Goal: Find contact information: Find contact information

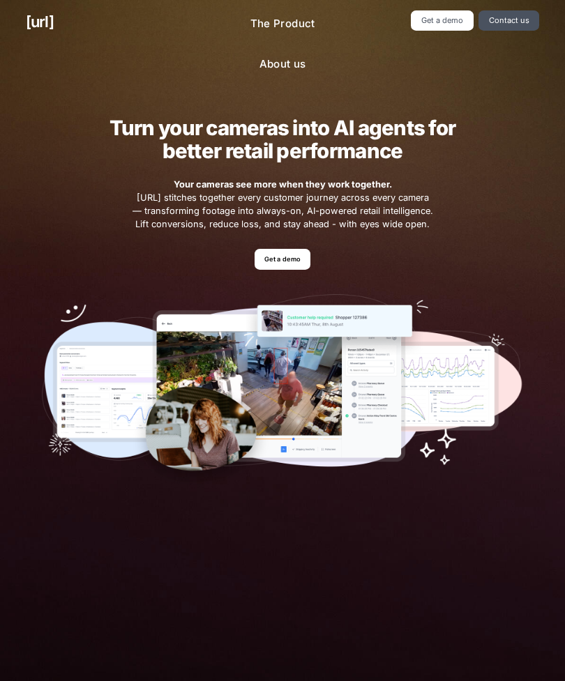
click at [303, 252] on link "Get a demo" at bounding box center [283, 259] width 56 height 20
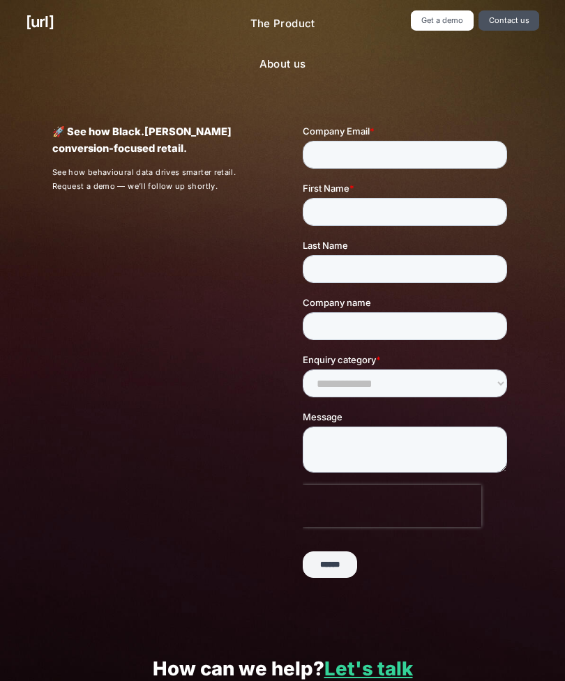
click at [524, 19] on link "Contact us" at bounding box center [508, 20] width 61 height 20
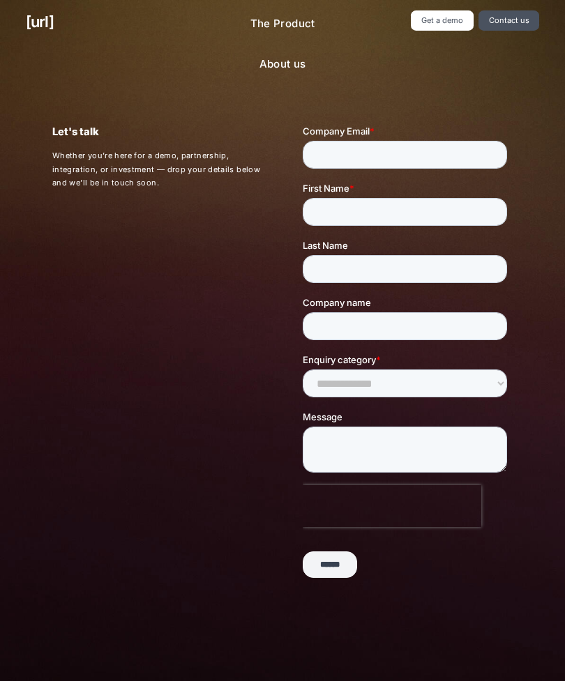
click at [507, 19] on link "Contact us" at bounding box center [508, 20] width 61 height 20
click at [497, 20] on link "Contact us" at bounding box center [508, 20] width 61 height 20
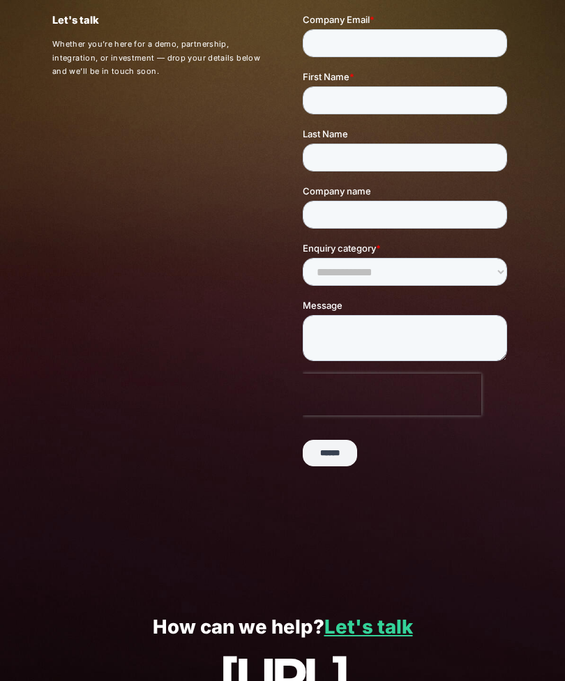
scroll to position [153, 0]
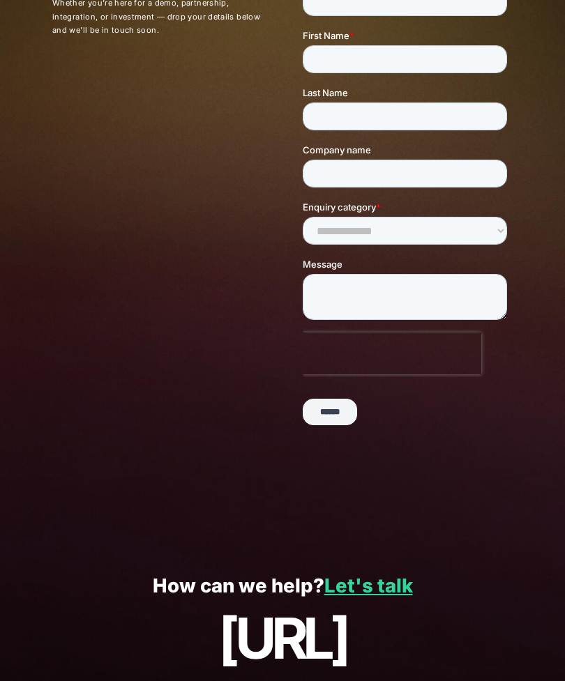
click at [347, 408] on input "******" at bounding box center [330, 412] width 54 height 26
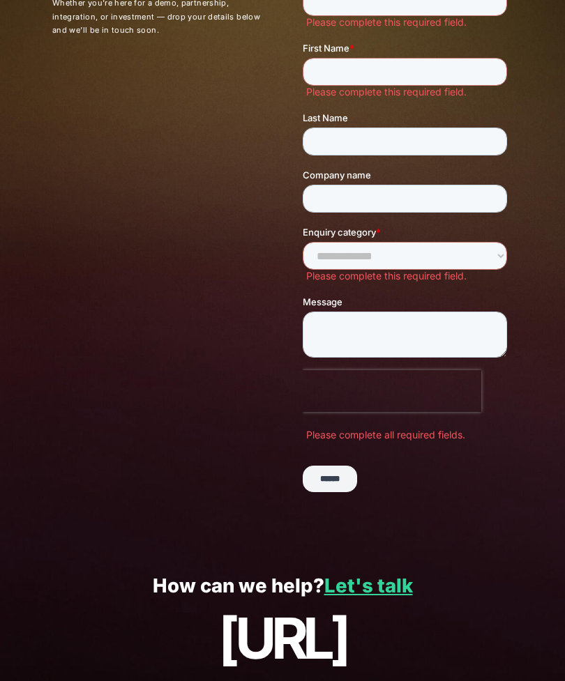
scroll to position [0, 0]
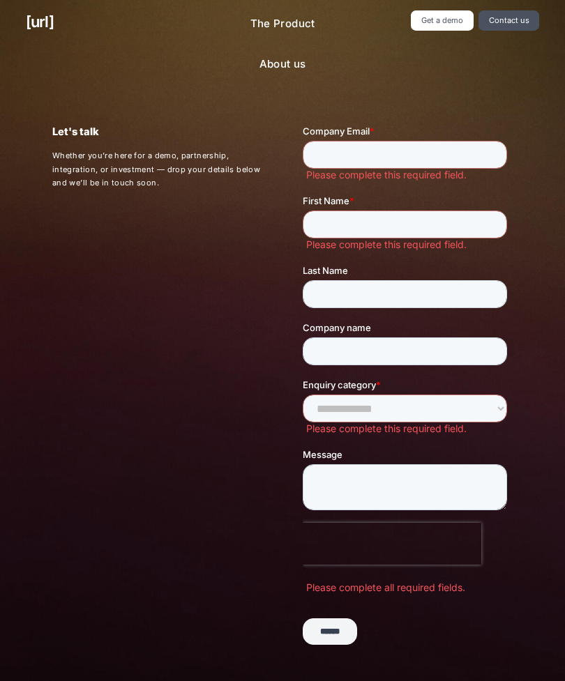
click at [273, 51] on link "About us" at bounding box center [282, 64] width 69 height 27
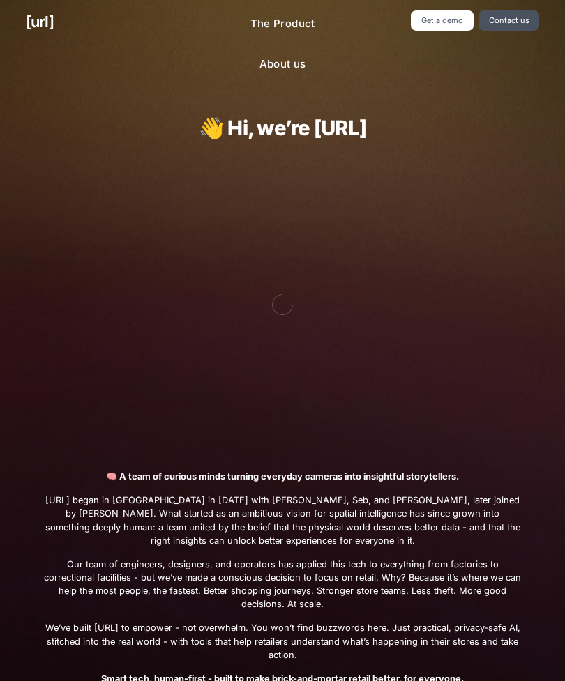
click at [518, 19] on link "Contact us" at bounding box center [508, 20] width 61 height 20
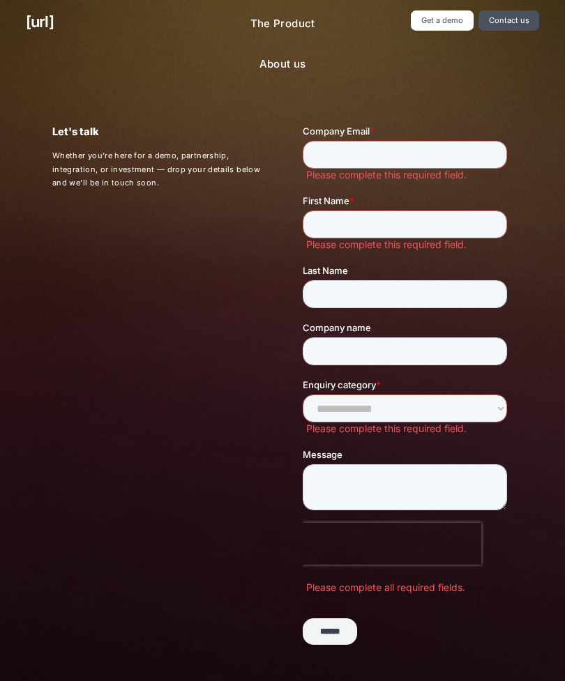
click at [454, 28] on link "Get a demo" at bounding box center [442, 20] width 62 height 20
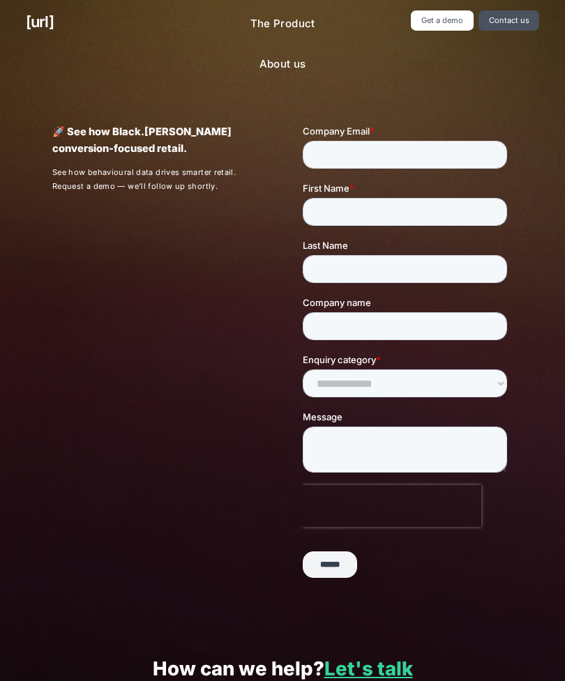
click at [512, 20] on link "Contact us" at bounding box center [508, 20] width 61 height 20
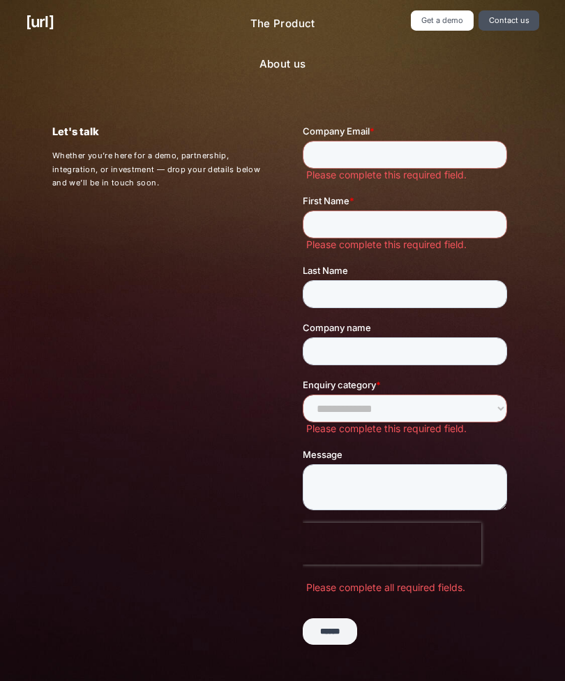
click at [448, 22] on link "Get a demo" at bounding box center [442, 20] width 62 height 20
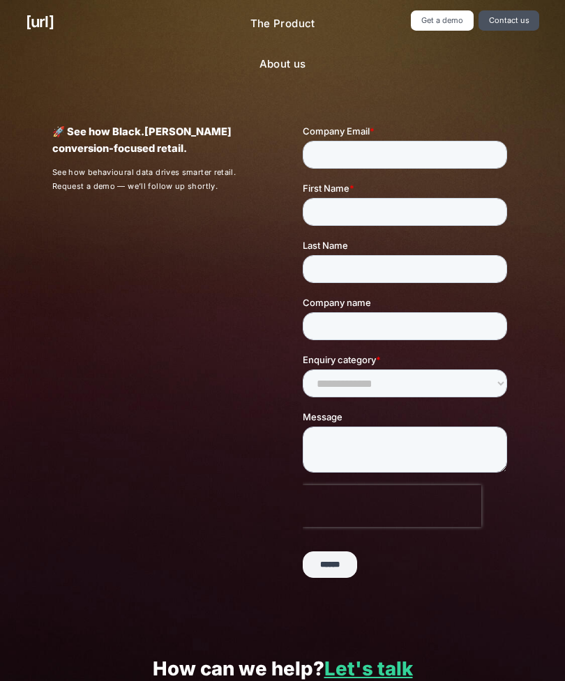
click at [509, 15] on link "Contact us" at bounding box center [508, 20] width 61 height 20
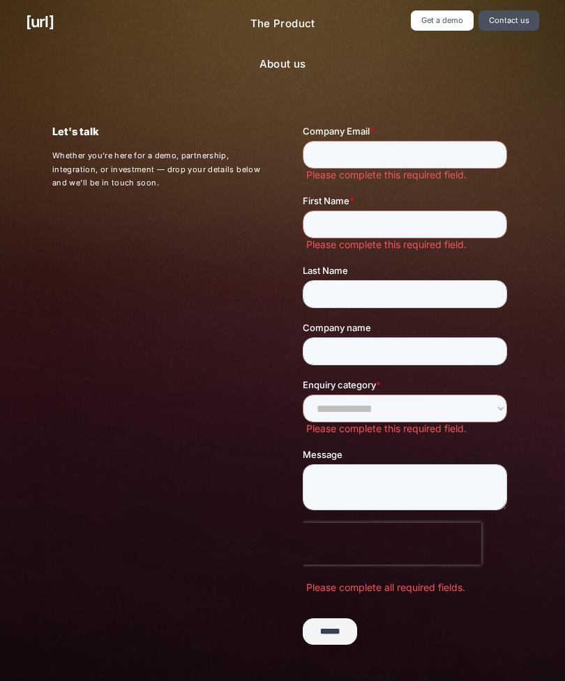
click at [437, 24] on link "Get a demo" at bounding box center [442, 20] width 62 height 20
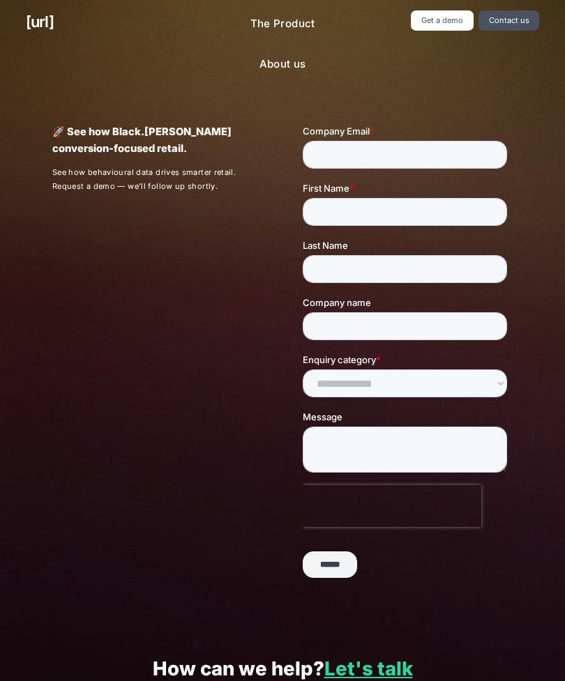
click at [502, 18] on link "Contact us" at bounding box center [508, 20] width 61 height 20
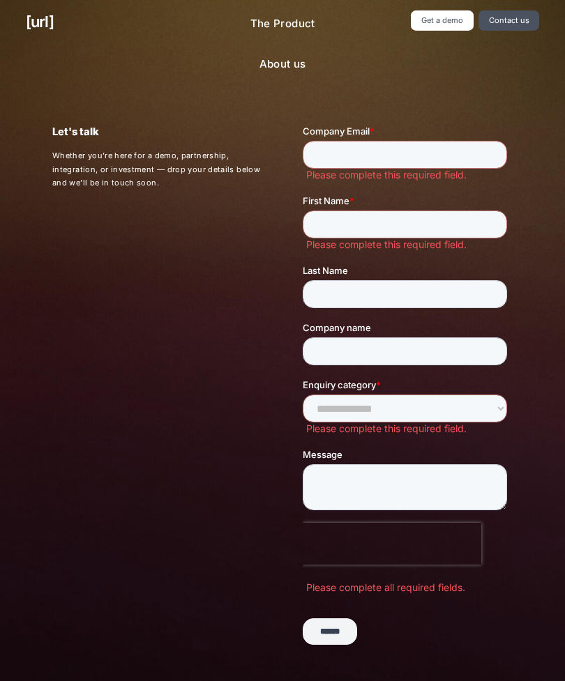
click at [439, 20] on link "Get a demo" at bounding box center [442, 20] width 62 height 20
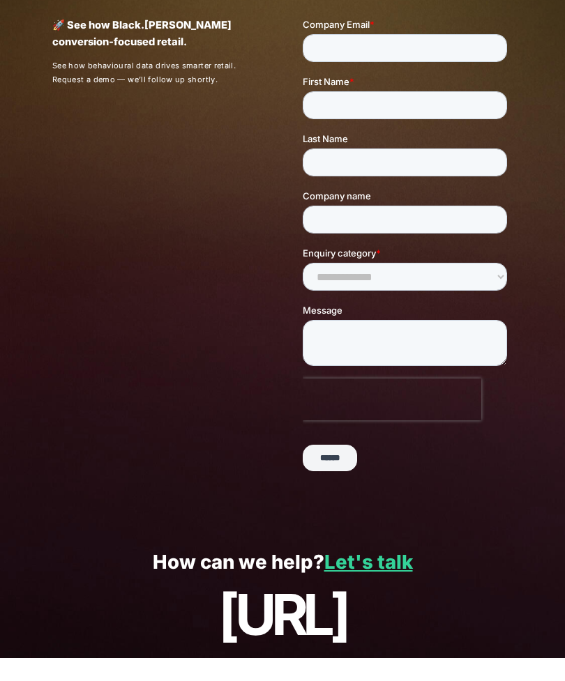
scroll to position [83, 0]
